Goal: Task Accomplishment & Management: Use online tool/utility

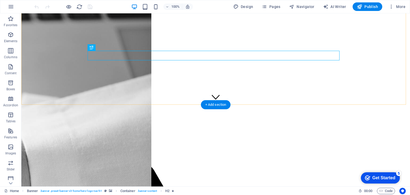
scroll to position [187, 0]
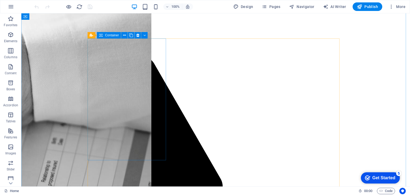
click at [115, 38] on div "Container" at bounding box center [109, 35] width 24 height 6
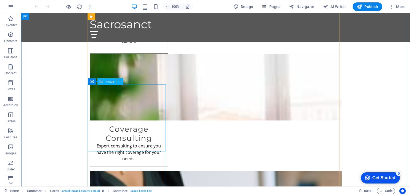
scroll to position [935, 0]
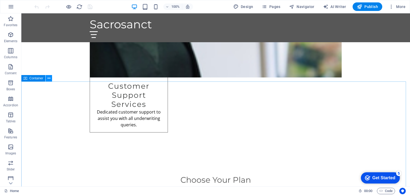
click at [49, 80] on icon at bounding box center [49, 79] width 3 height 6
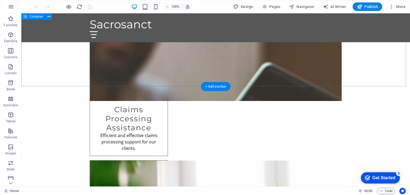
scroll to position [588, 0]
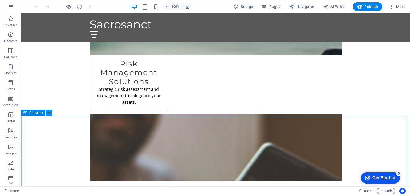
click at [48, 115] on icon at bounding box center [49, 113] width 3 height 6
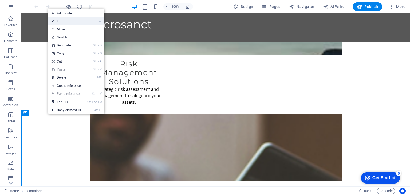
click at [60, 24] on link "⏎ Edit" at bounding box center [66, 21] width 36 height 8
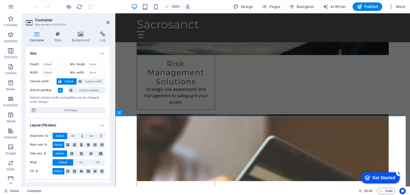
click at [68, 80] on span "Default" at bounding box center [69, 81] width 12 height 6
click at [95, 64] on select "None px rem % vh vw" at bounding box center [96, 64] width 17 height 6
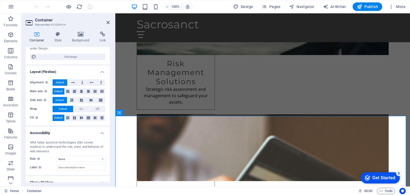
scroll to position [72, 0]
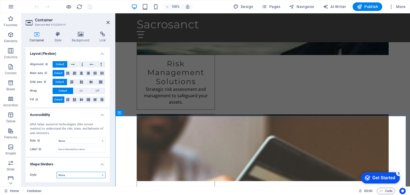
click at [62, 173] on select "None Triangle Square Diagonal Polygon 1 Polygon 2 Zigzag Multiple Zigzags Waves…" at bounding box center [81, 175] width 49 height 6
click at [57, 172] on select "None Triangle Square Diagonal Polygon 1 Polygon 2 Zigzag Multiple Zigzags Waves…" at bounding box center [81, 175] width 49 height 6
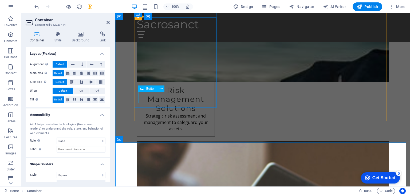
scroll to position [588, 0]
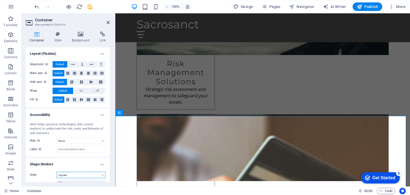
click at [69, 177] on select "None Triangle Square Diagonal Polygon 1 Polygon 2 Zigzag Multiple Zigzags Waves…" at bounding box center [81, 175] width 49 height 6
select select "none"
click at [57, 172] on select "None Triangle Square Diagonal Polygon 1 Polygon 2 Zigzag Multiple Zigzags Waves…" at bounding box center [81, 175] width 49 height 6
click at [55, 40] on h4 "Style" at bounding box center [59, 37] width 17 height 11
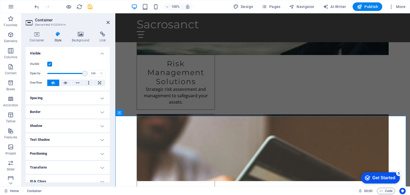
click at [42, 113] on h4 "Border" at bounding box center [68, 112] width 84 height 13
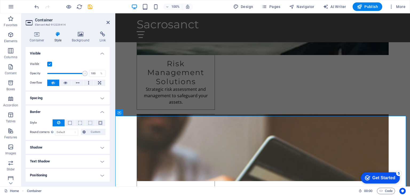
click at [42, 113] on h4 "Border" at bounding box center [68, 111] width 84 height 10
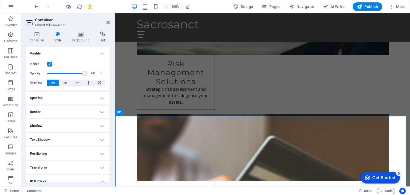
click at [42, 100] on h4 "Spacing" at bounding box center [68, 98] width 84 height 13
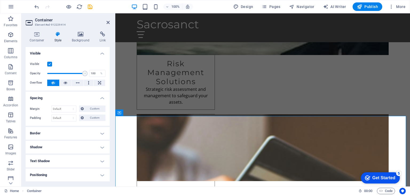
click at [42, 100] on h4 "Spacing" at bounding box center [68, 97] width 84 height 10
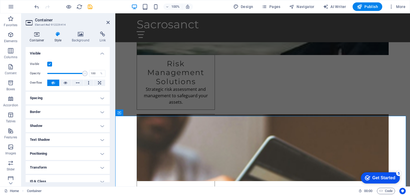
click at [33, 37] on icon at bounding box center [37, 34] width 23 height 5
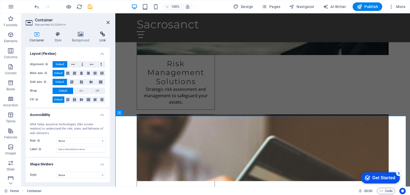
click at [100, 38] on h4 "Link" at bounding box center [103, 37] width 14 height 11
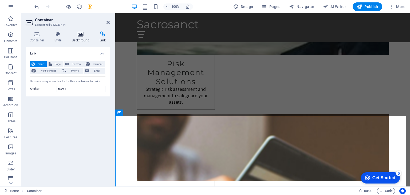
click at [83, 38] on h4 "Background" at bounding box center [82, 37] width 28 height 11
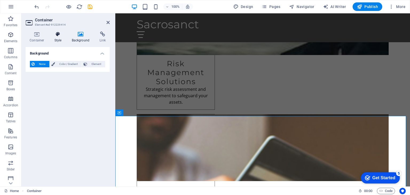
click at [58, 36] on icon at bounding box center [58, 34] width 15 height 5
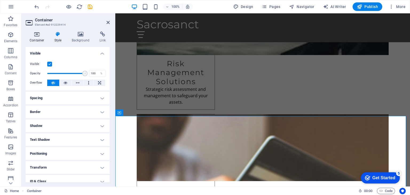
click at [38, 38] on h4 "Container" at bounding box center [38, 37] width 25 height 11
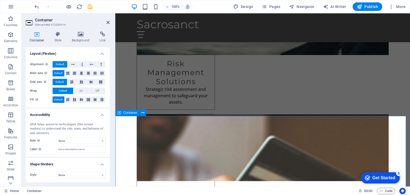
click at [121, 113] on icon at bounding box center [120, 113] width 4 height 6
click at [62, 175] on select "None Triangle Square Diagonal Polygon 1 Polygon 2 Zigzag Multiple Zigzags Waves…" at bounding box center [81, 175] width 49 height 6
click at [107, 23] on icon at bounding box center [108, 22] width 3 height 4
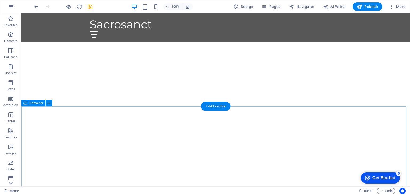
scroll to position [80, 0]
click at [49, 105] on icon at bounding box center [49, 103] width 3 height 6
click at [9, 52] on icon "button" at bounding box center [10, 51] width 6 height 6
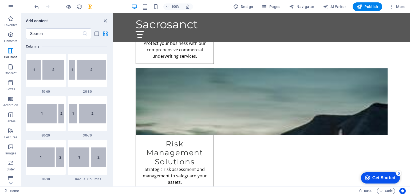
scroll to position [291, 0]
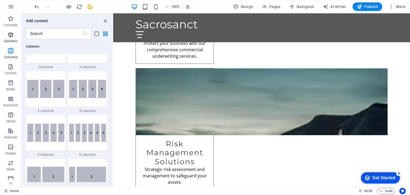
click at [13, 39] on span "Elements" at bounding box center [10, 38] width 21 height 13
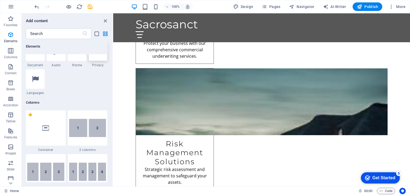
scroll to position [217, 0]
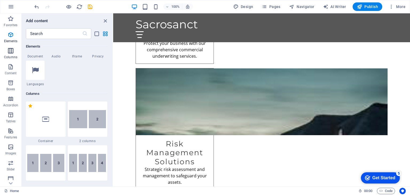
click at [10, 55] on p "Columns" at bounding box center [10, 57] width 13 height 4
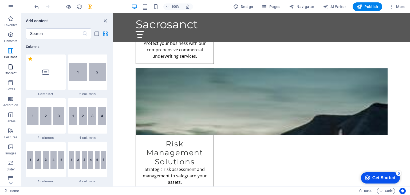
click at [10, 67] on icon "button" at bounding box center [10, 67] width 6 height 6
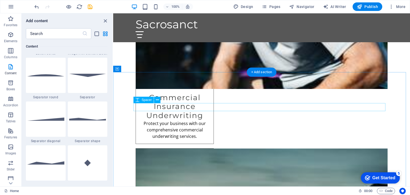
scroll to position [347, 0]
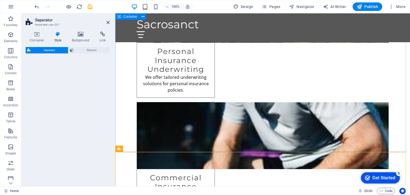
select select "diagonal"
select select "rem"
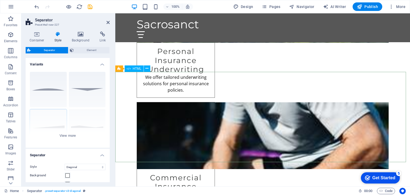
scroll to position [428, 0]
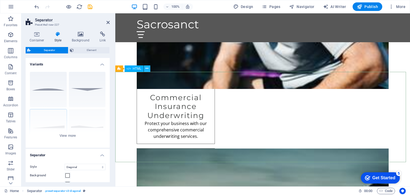
click at [146, 69] on icon at bounding box center [147, 69] width 3 height 6
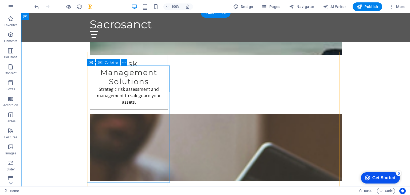
scroll to position [508, 0]
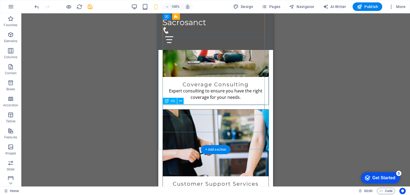
scroll to position [802, 0]
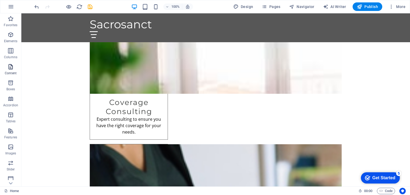
click at [13, 67] on icon "button" at bounding box center [10, 67] width 6 height 6
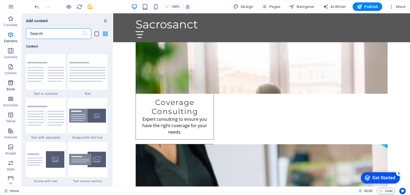
scroll to position [935, 0]
click at [12, 86] on icon "button" at bounding box center [10, 83] width 6 height 6
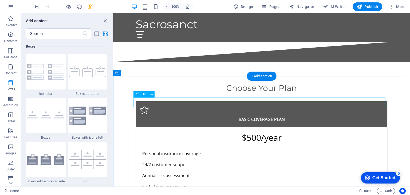
scroll to position [962, 0]
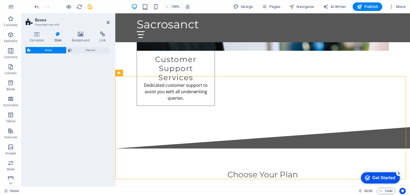
select select "rem"
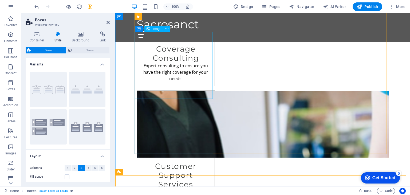
scroll to position [882, 0]
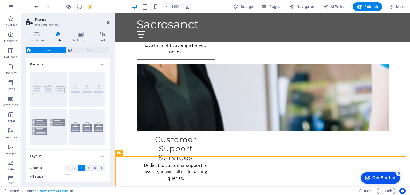
click at [107, 22] on icon at bounding box center [108, 22] width 3 height 4
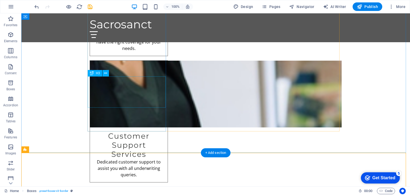
scroll to position [989, 0]
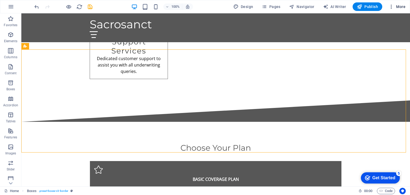
click at [393, 7] on icon "button" at bounding box center [391, 6] width 5 height 5
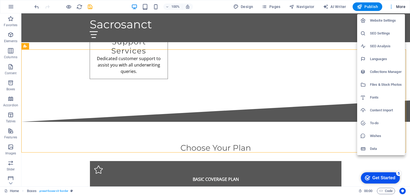
click at [393, 7] on div at bounding box center [205, 97] width 410 height 195
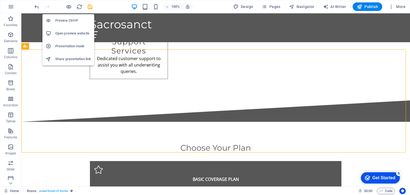
click at [69, 22] on h6 "Preview Ctrl+P" at bounding box center [73, 20] width 36 height 6
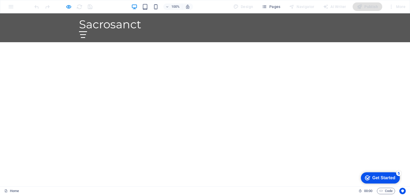
scroll to position [53, 0]
click at [203, 121] on icon at bounding box center [205, 125] width 8 height 8
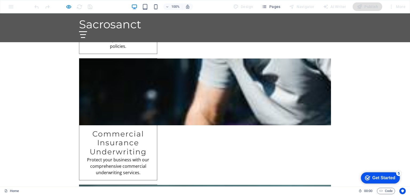
scroll to position [525, 0]
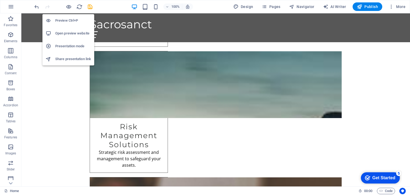
click at [68, 31] on h6 "Open preview website" at bounding box center [73, 33] width 36 height 6
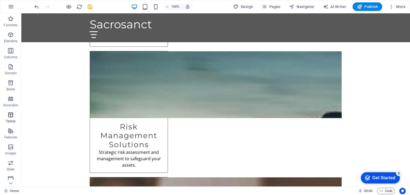
click at [10, 118] on span "Tables" at bounding box center [10, 118] width 21 height 13
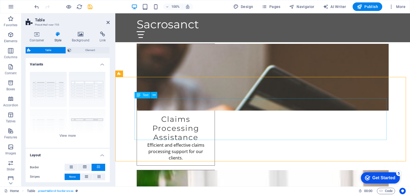
scroll to position [632, 0]
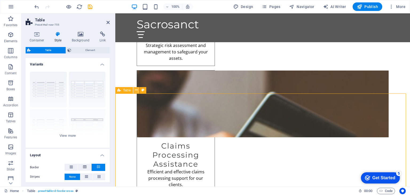
click at [135, 92] on icon at bounding box center [136, 90] width 3 height 6
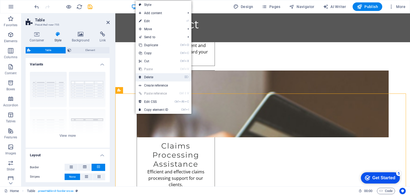
click at [153, 78] on link "⌦ Delete" at bounding box center [154, 77] width 36 height 8
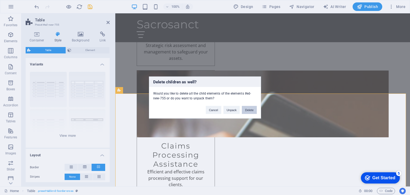
click at [246, 108] on button "Delete" at bounding box center [249, 110] width 15 height 8
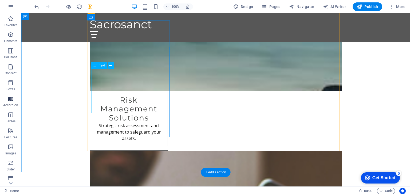
scroll to position [605, 0]
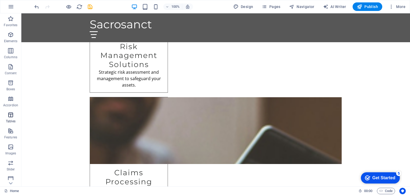
click at [11, 114] on icon "button" at bounding box center [10, 115] width 6 height 6
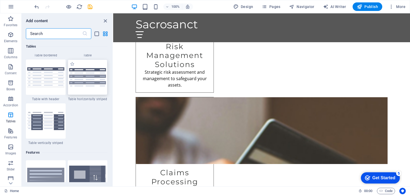
scroll to position [1984, 0]
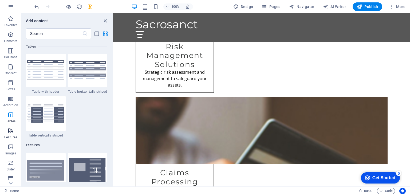
click at [9, 126] on button "Features" at bounding box center [10, 134] width 21 height 16
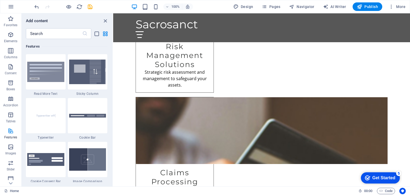
scroll to position [2083, 0]
click at [7, 151] on span "Images" at bounding box center [10, 150] width 21 height 13
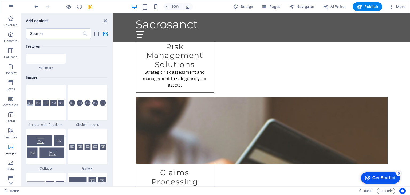
scroll to position [2710, 0]
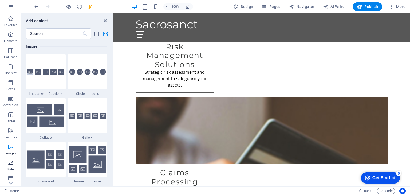
click at [10, 168] on p "Slider" at bounding box center [11, 169] width 8 height 4
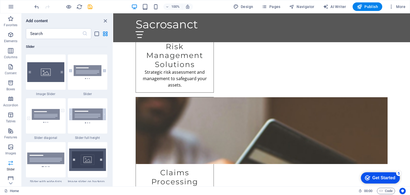
scroll to position [67, 0]
click at [13, 114] on icon "button" at bounding box center [10, 111] width 6 height 6
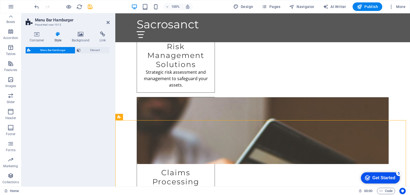
scroll to position [685, 0]
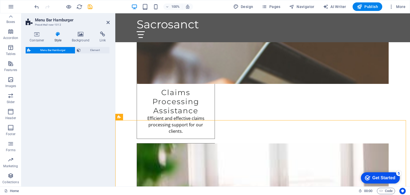
select select "rem"
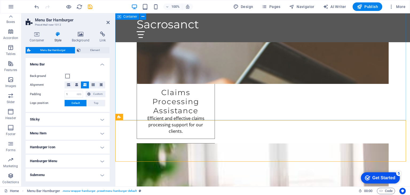
scroll to position [605, 0]
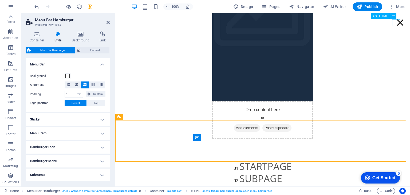
click at [398, 23] on div "Menu" at bounding box center [401, 22] width 8 height 7
